Goal: Task Accomplishment & Management: Use online tool/utility

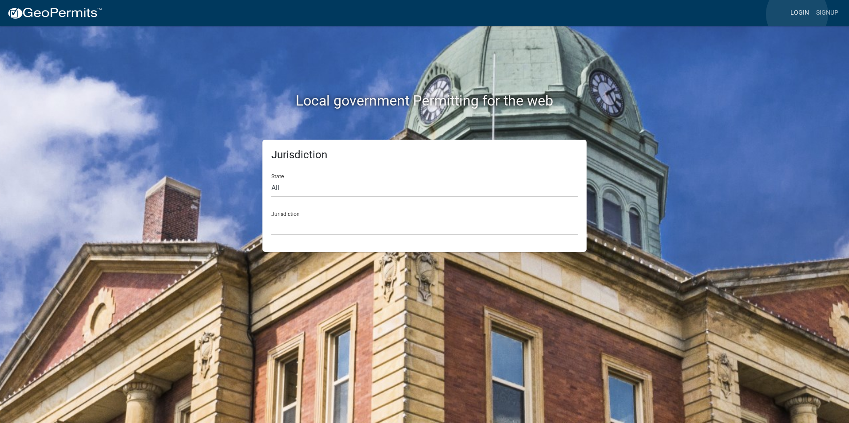
click at [797, 14] on link "Login" at bounding box center [800, 12] width 26 height 17
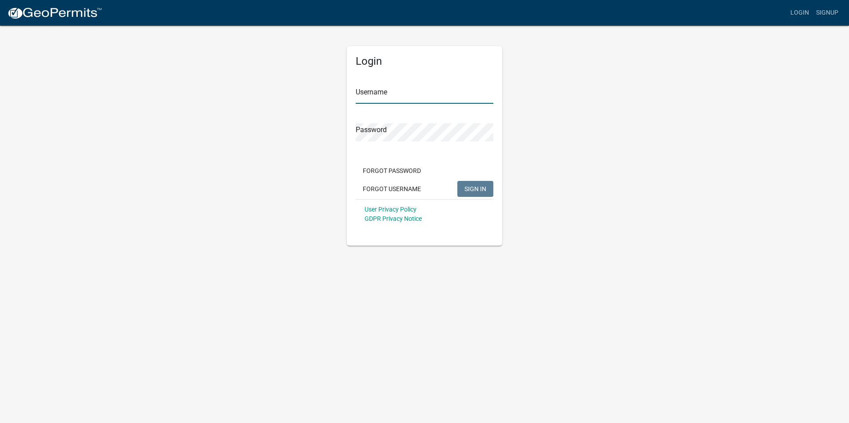
type input "nbaker"
click at [476, 189] on span "SIGN IN" at bounding box center [475, 188] width 22 height 7
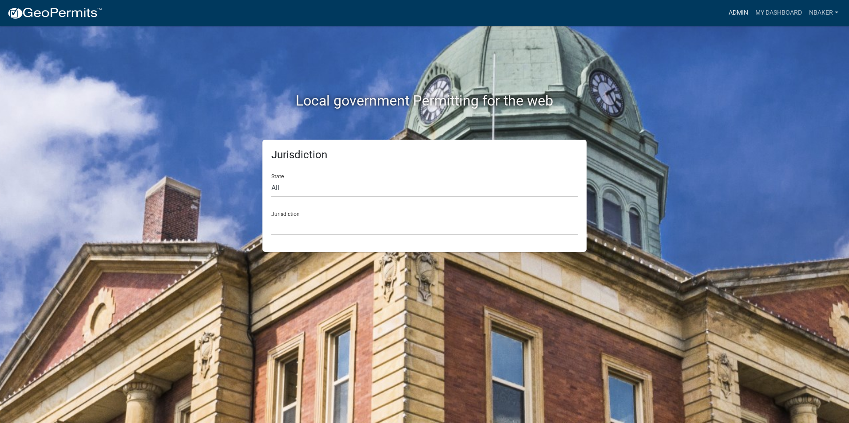
click at [743, 11] on link "Admin" at bounding box center [738, 12] width 27 height 17
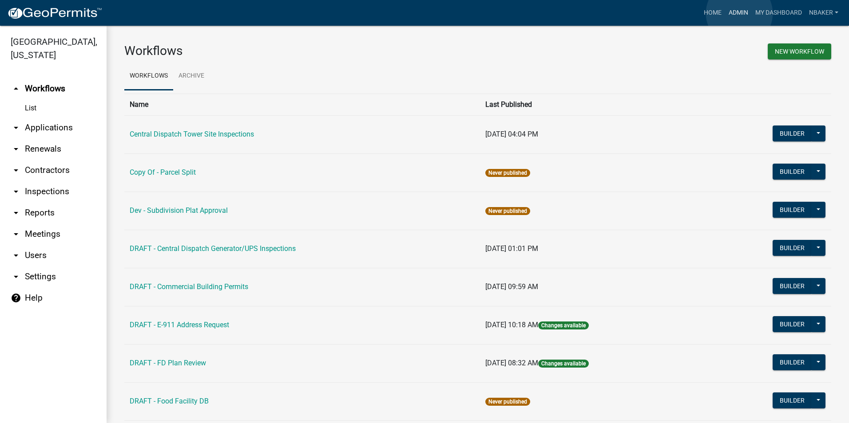
click at [739, 14] on link "Admin" at bounding box center [738, 12] width 27 height 17
click at [64, 184] on link "arrow_drop_down Inspections" at bounding box center [53, 191] width 107 height 21
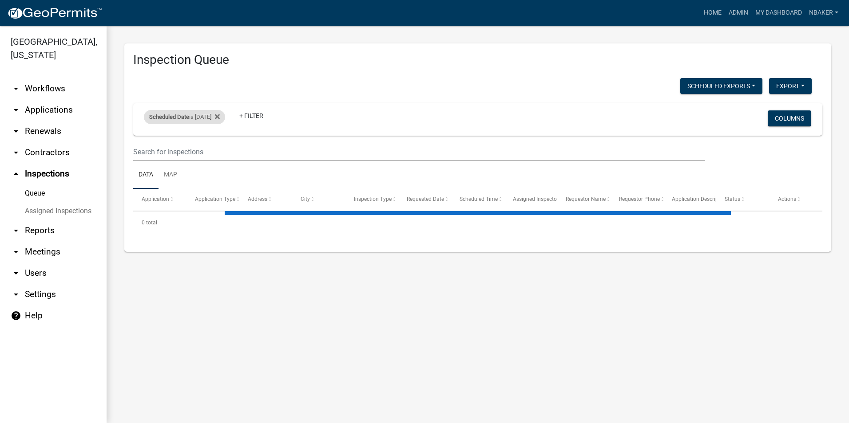
click at [170, 114] on span "Scheduled Date" at bounding box center [169, 117] width 40 height 7
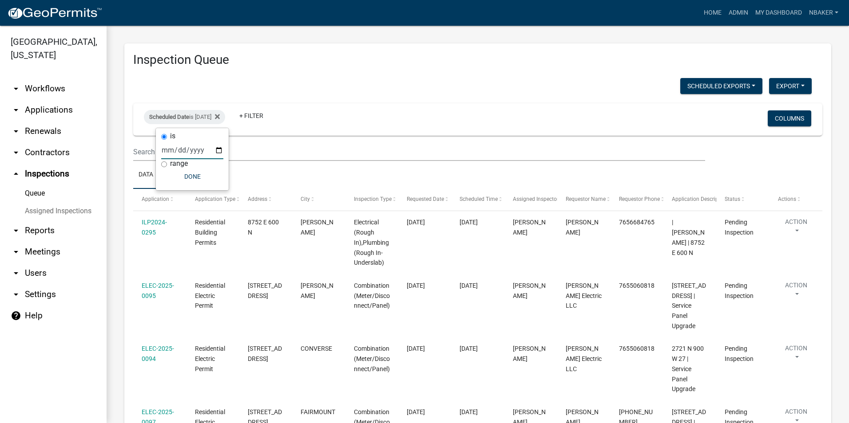
click at [218, 153] on input "[DATE]" at bounding box center [192, 150] width 62 height 18
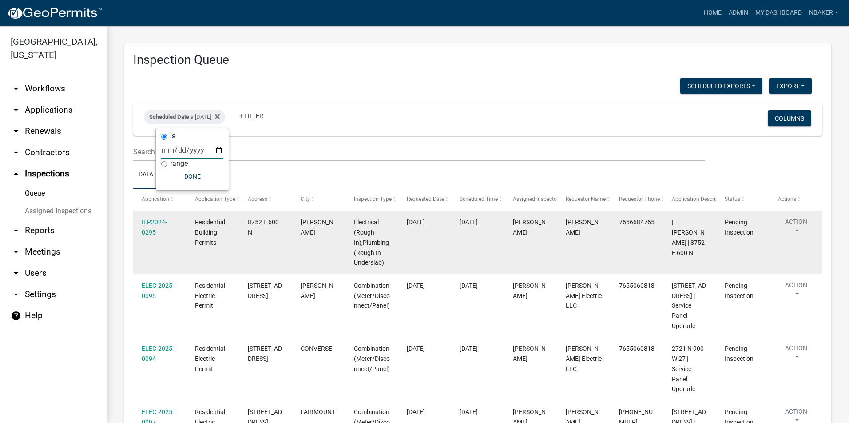
type input "[DATE]"
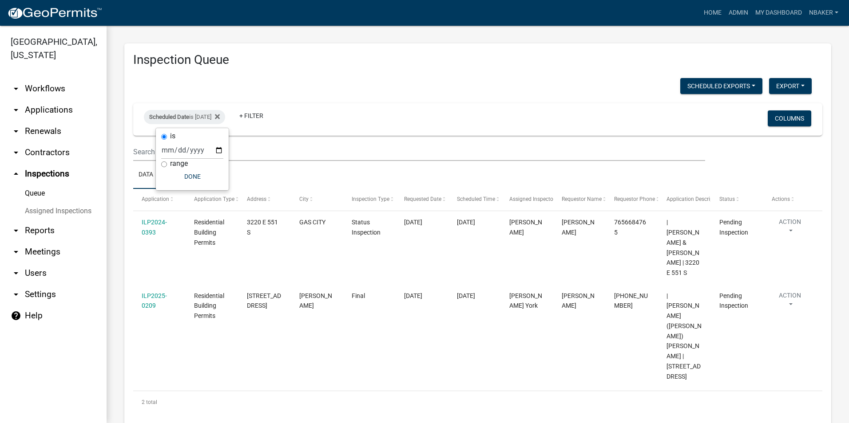
drag, startPoint x: 510, startPoint y: 415, endPoint x: 498, endPoint y: 411, distance: 11.7
click at [510, 415] on main "Inspection Queue Scheduled Exports + Create New Monthly Tower Site Inspections …" at bounding box center [478, 225] width 742 height 398
click at [202, 110] on div "Scheduled Date is [DATE]" at bounding box center [184, 117] width 81 height 14
click at [219, 151] on input "[DATE]" at bounding box center [192, 150] width 62 height 18
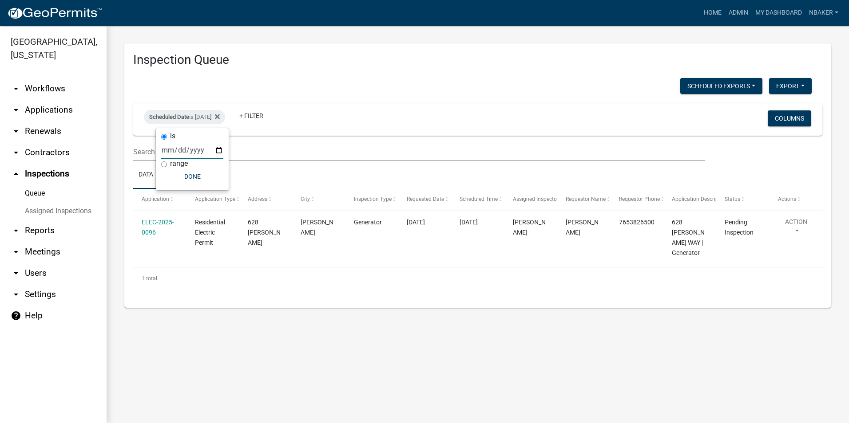
click at [219, 151] on input "[DATE]" at bounding box center [192, 150] width 62 height 18
type input "[DATE]"
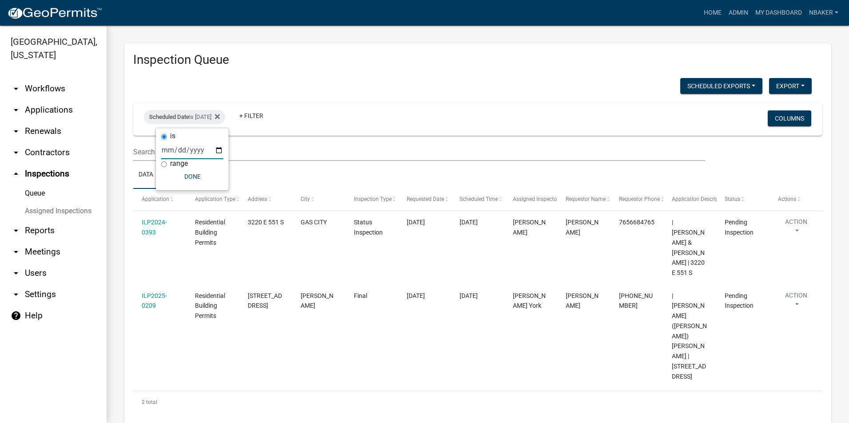
click at [218, 392] on div "2 total" at bounding box center [477, 403] width 689 height 22
